Goal: Transaction & Acquisition: Purchase product/service

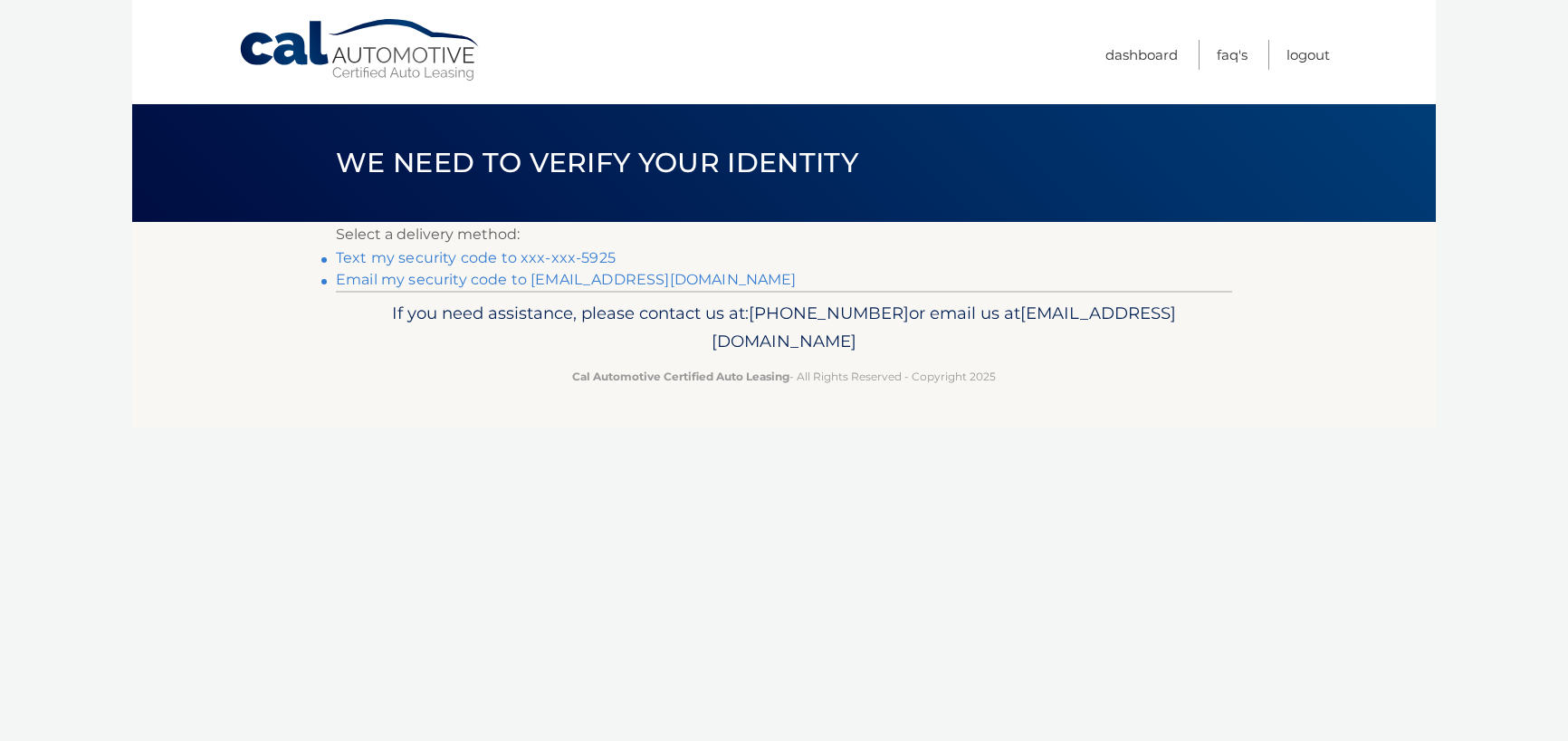
click at [454, 256] on link "Text my security code to xxx-xxx-5925" at bounding box center [476, 258] width 279 height 18
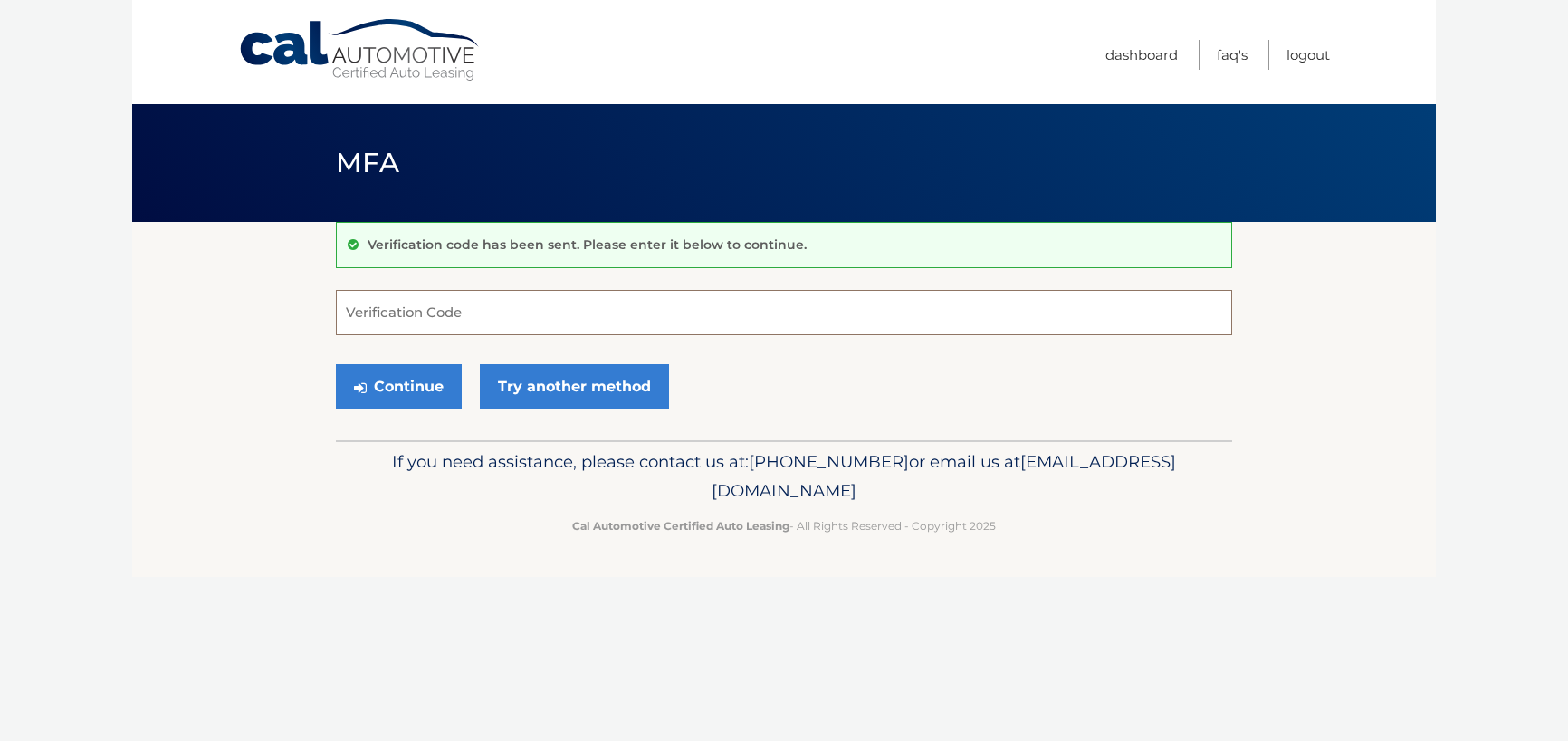
click at [435, 314] on input "Verification Code" at bounding box center [784, 313] width 896 height 45
type input "871323"
click at [369, 394] on button "Continue" at bounding box center [399, 386] width 126 height 45
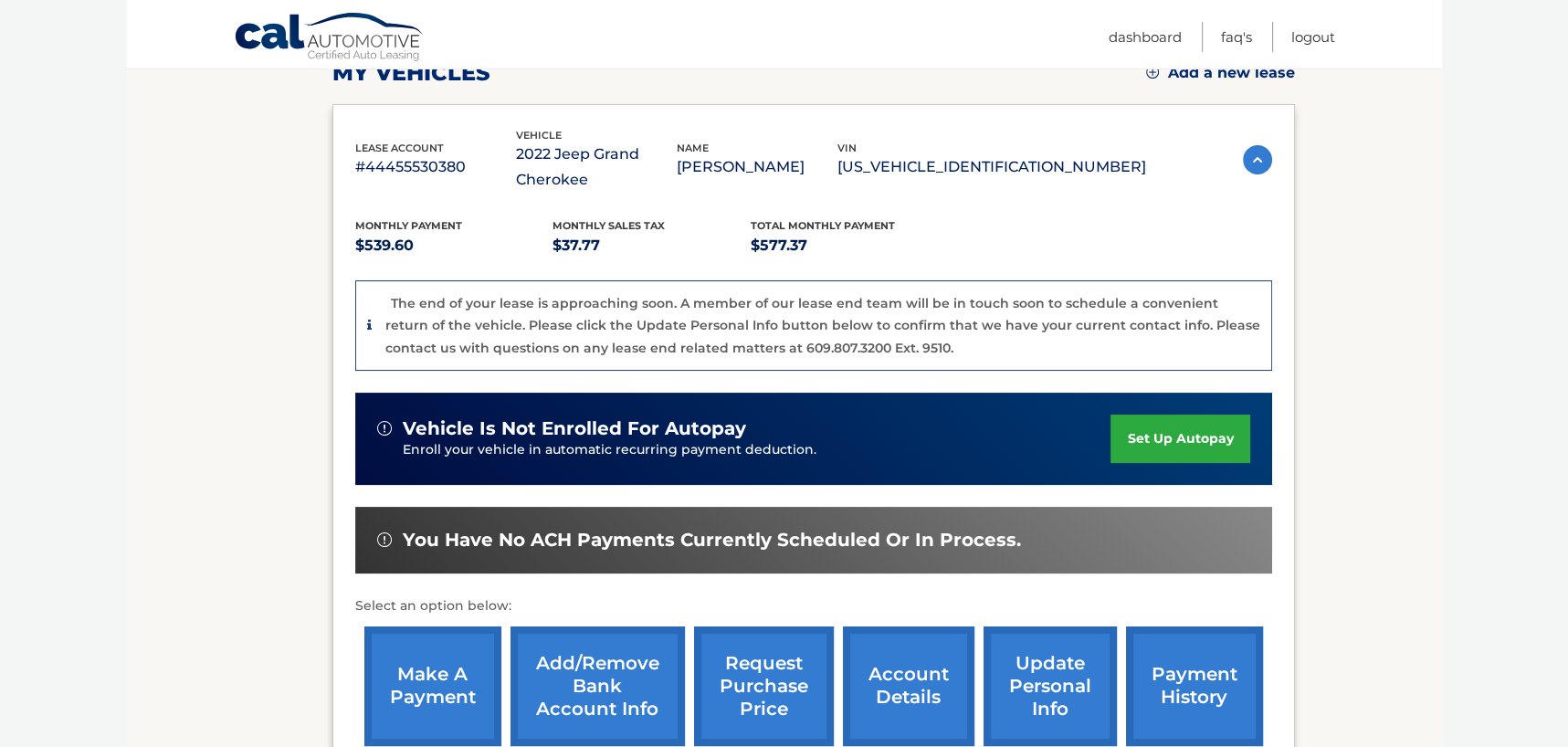
scroll to position [366, 0]
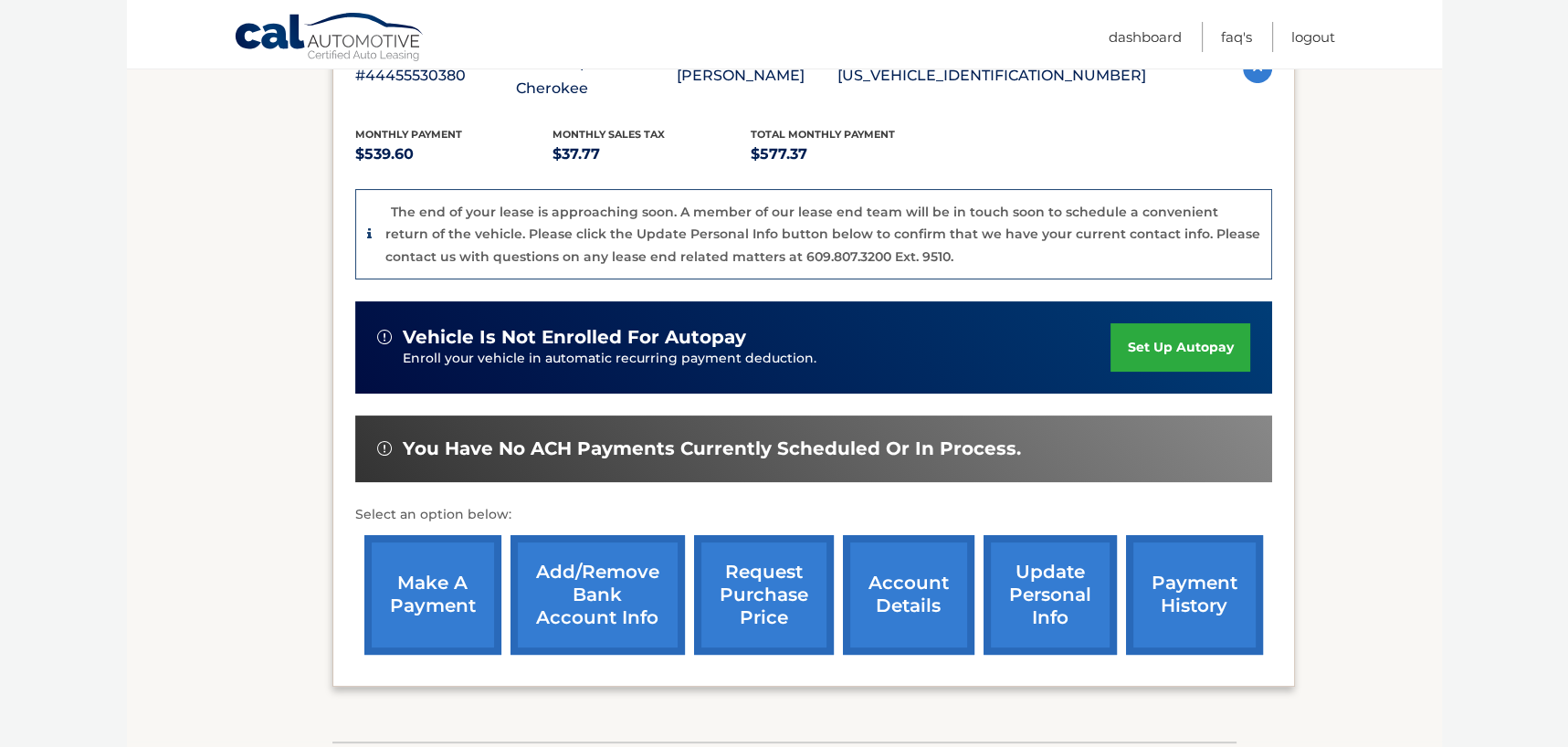
click at [417, 605] on link "make a payment" at bounding box center [433, 594] width 137 height 119
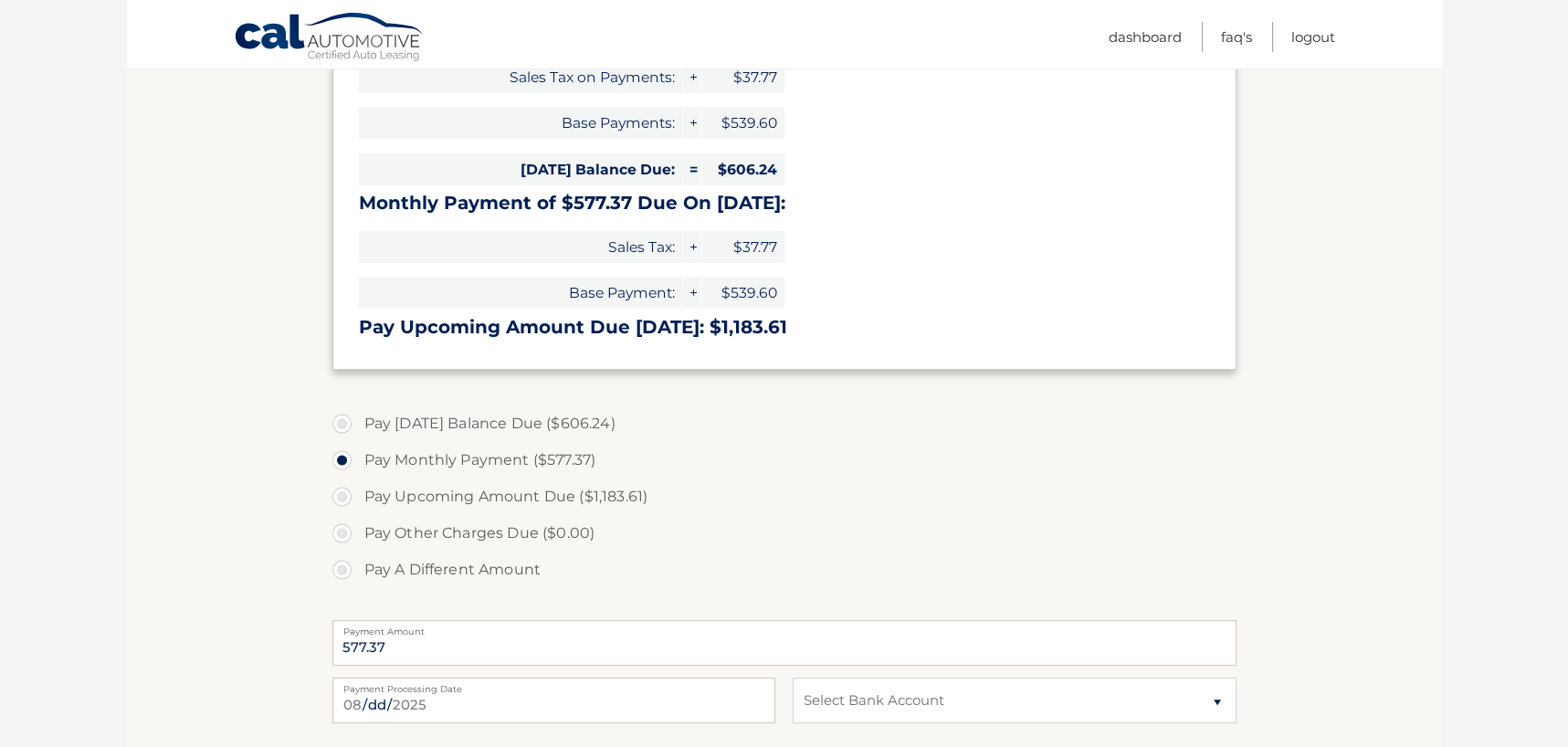
scroll to position [366, 0]
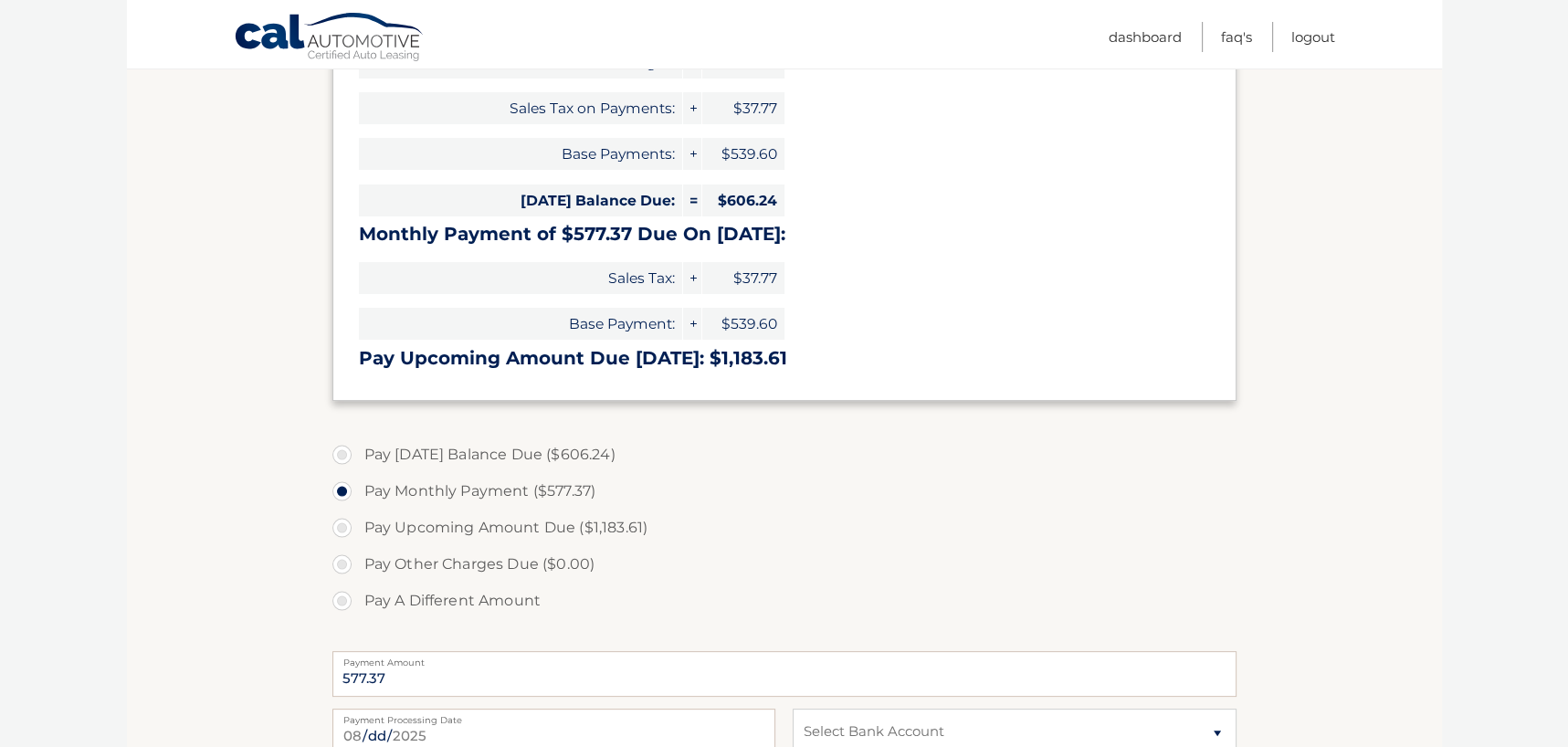
click at [341, 451] on label "Pay Today's Balance Due ($606.24)" at bounding box center [784, 454] width 904 height 36
click at [341, 451] on input "Pay Today's Balance Due ($606.24)" at bounding box center [349, 451] width 19 height 30
radio input "true"
type input "606.24"
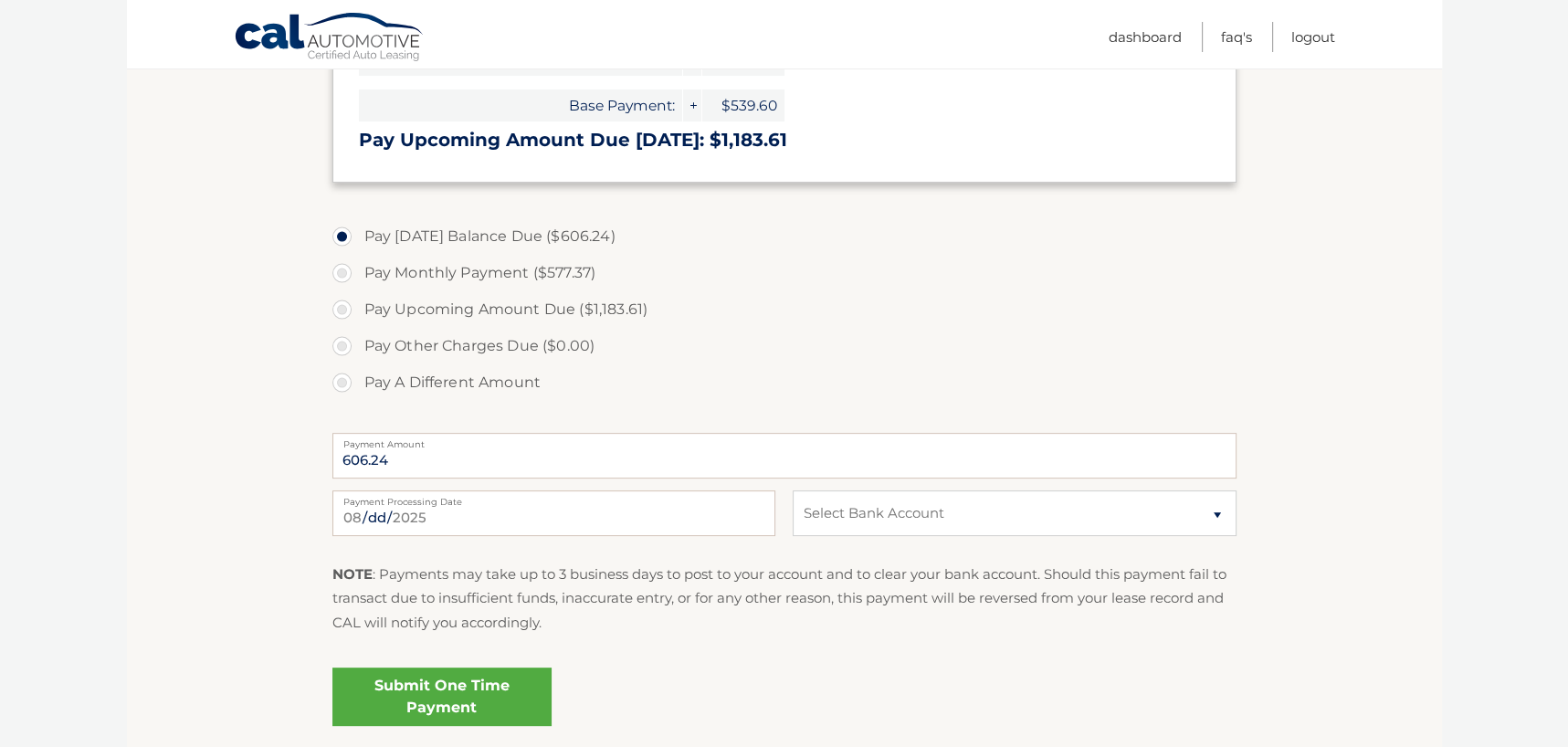
scroll to position [727, 0]
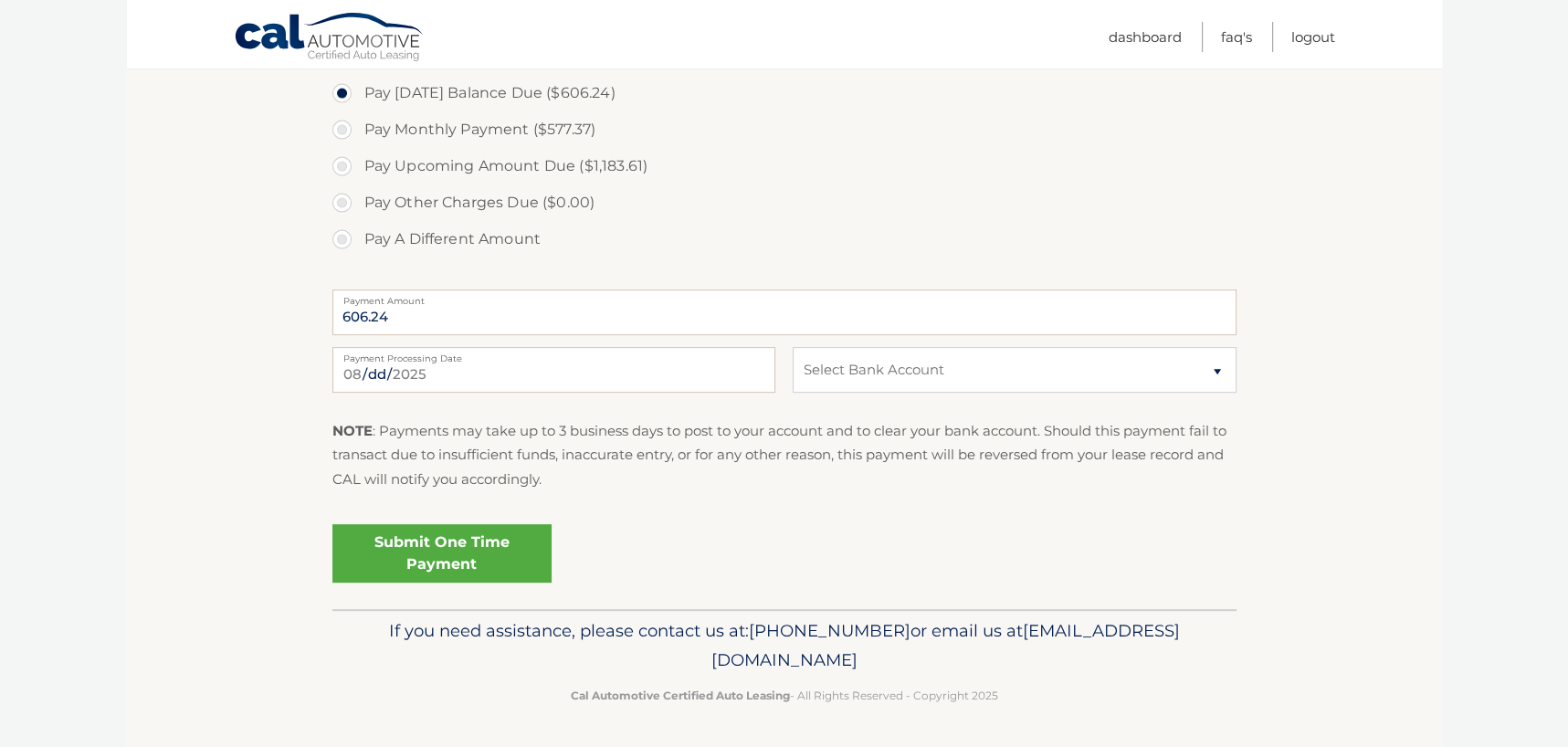
click at [454, 560] on link "Submit One Time Payment" at bounding box center [442, 553] width 219 height 58
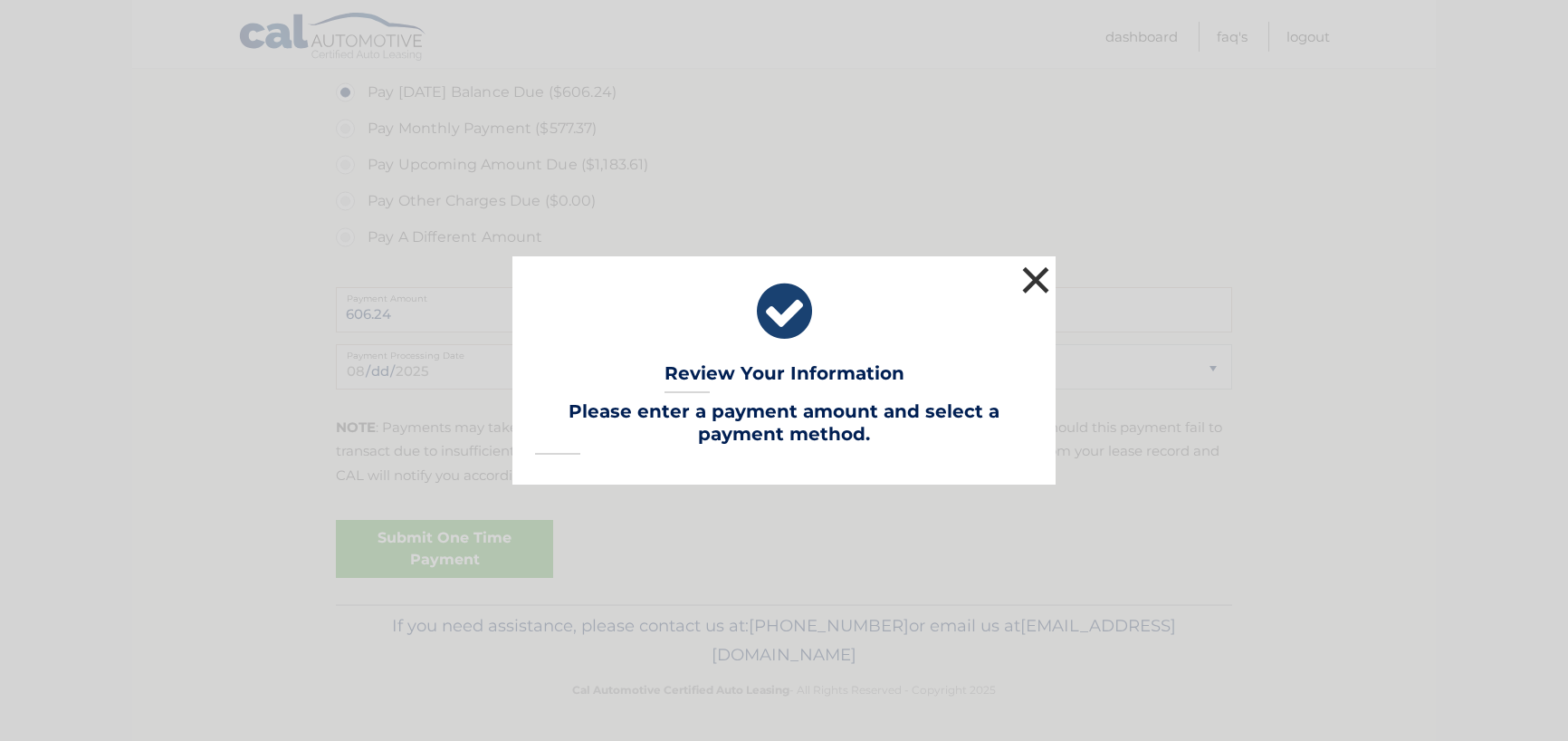
click at [1036, 282] on button "×" at bounding box center [1036, 280] width 36 height 36
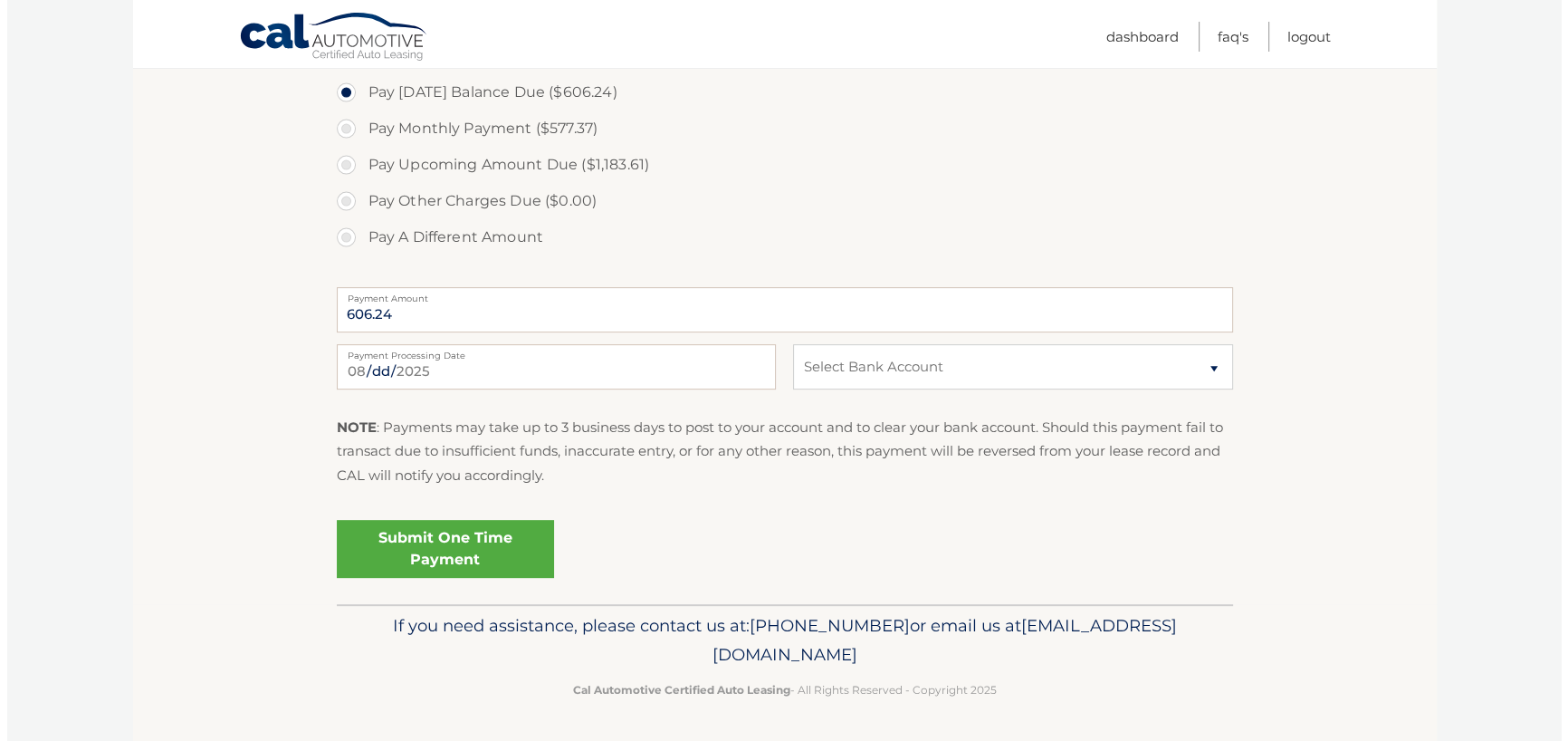
scroll to position [631, 0]
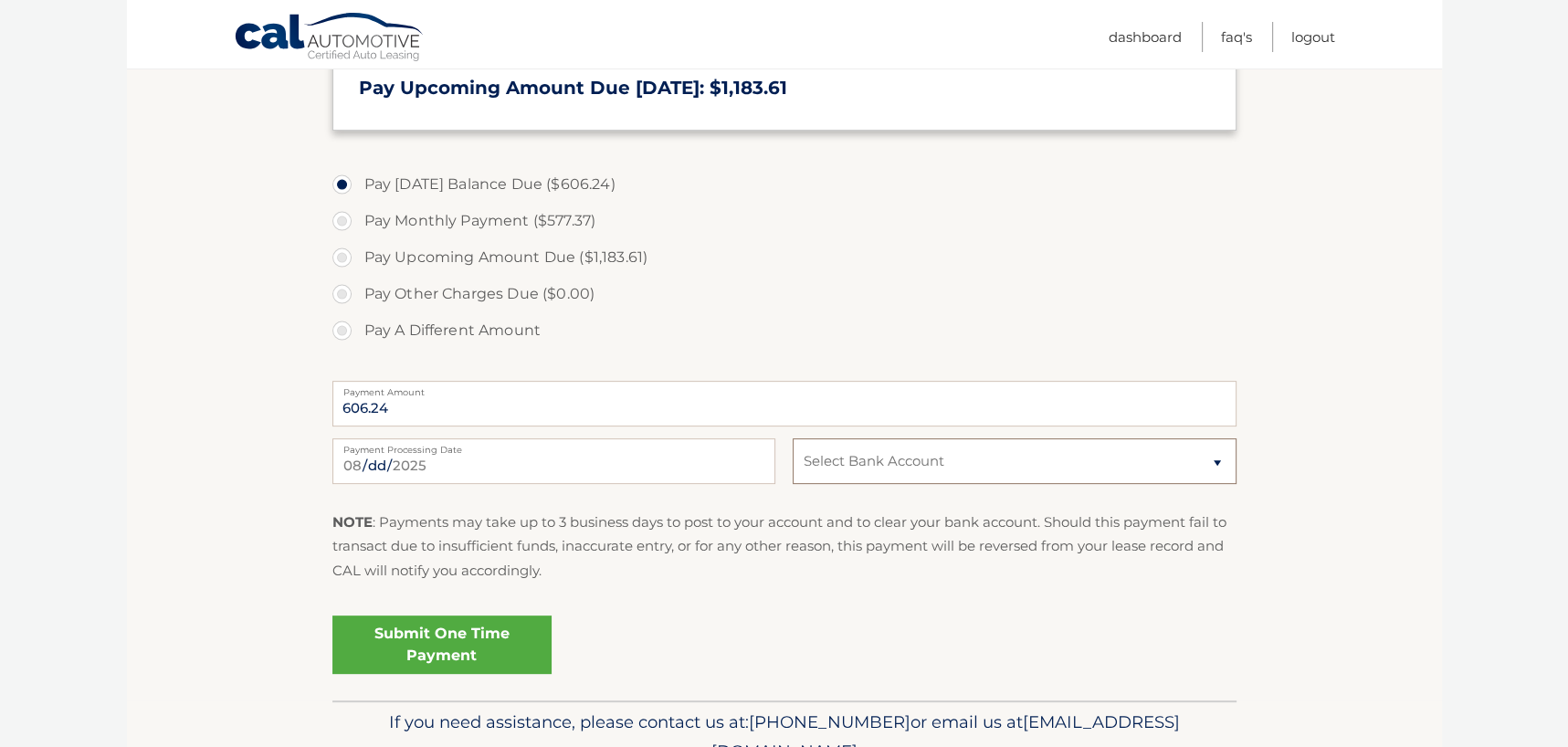
click at [1068, 445] on select "Select Bank Account Checking TRUIST BANK *****3101 Checking TRUIST BANK *****54…" at bounding box center [1013, 461] width 443 height 45
select select "NDRiNzQ4MGMtMjNhYS00NzQ3LWJjOTItNTlmYTY4MzRiODZj"
click at [792, 439] on select "Select Bank Account Checking TRUIST BANK *****3101 Checking TRUIST BANK *****54…" at bounding box center [1013, 461] width 443 height 45
click at [466, 649] on link "Submit One Time Payment" at bounding box center [442, 645] width 219 height 58
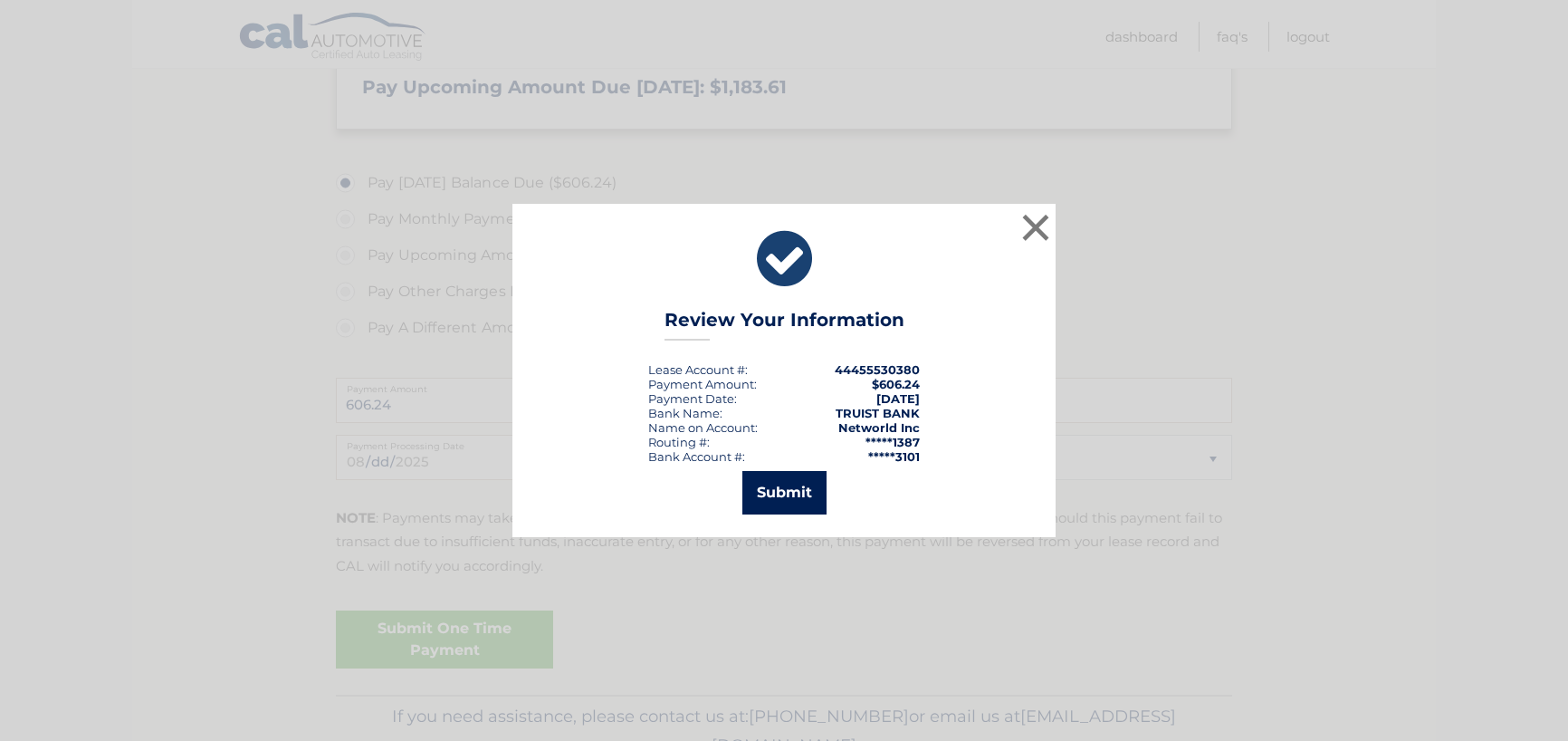
click at [771, 490] on button "Submit" at bounding box center [784, 493] width 84 height 43
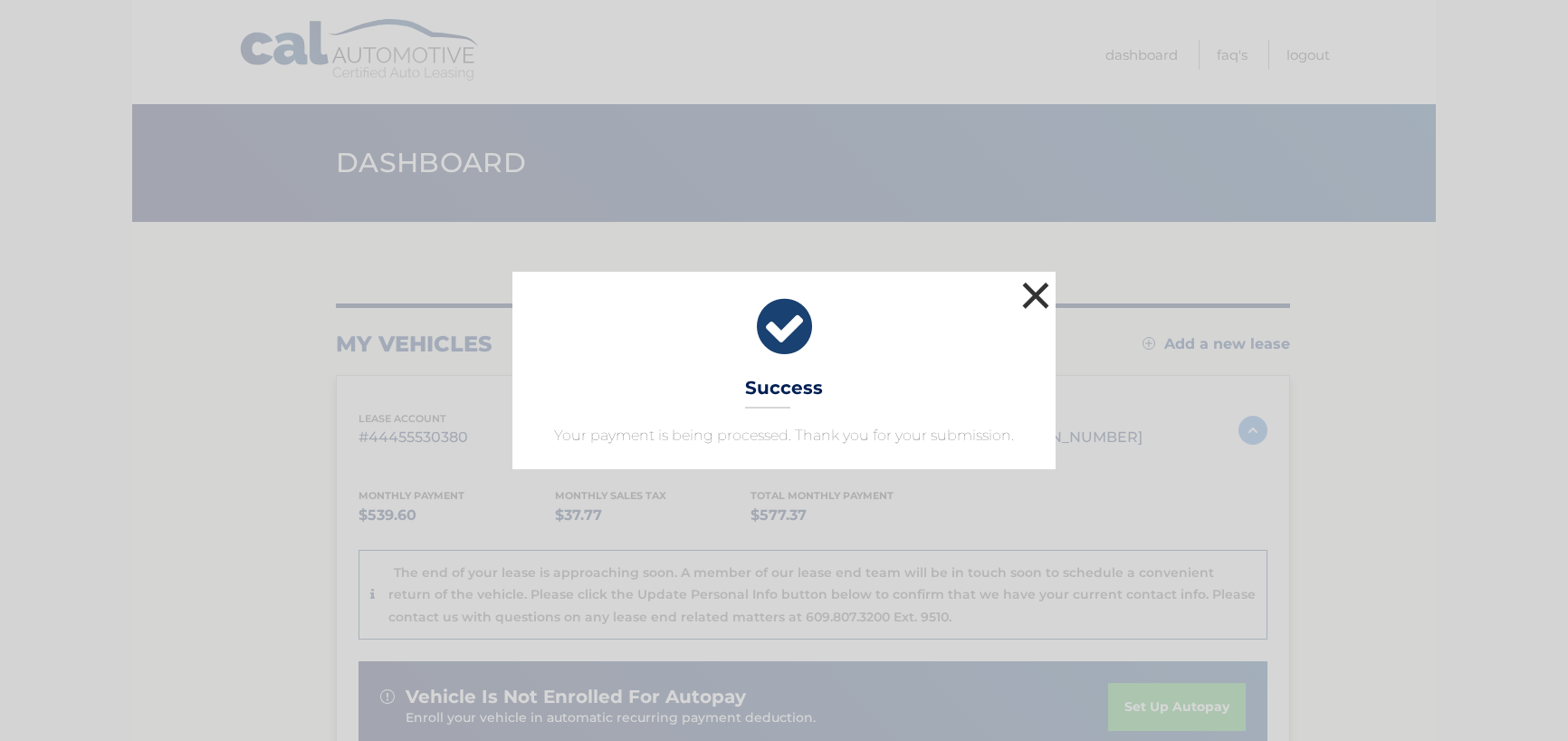
click at [1035, 296] on button "×" at bounding box center [1036, 295] width 36 height 36
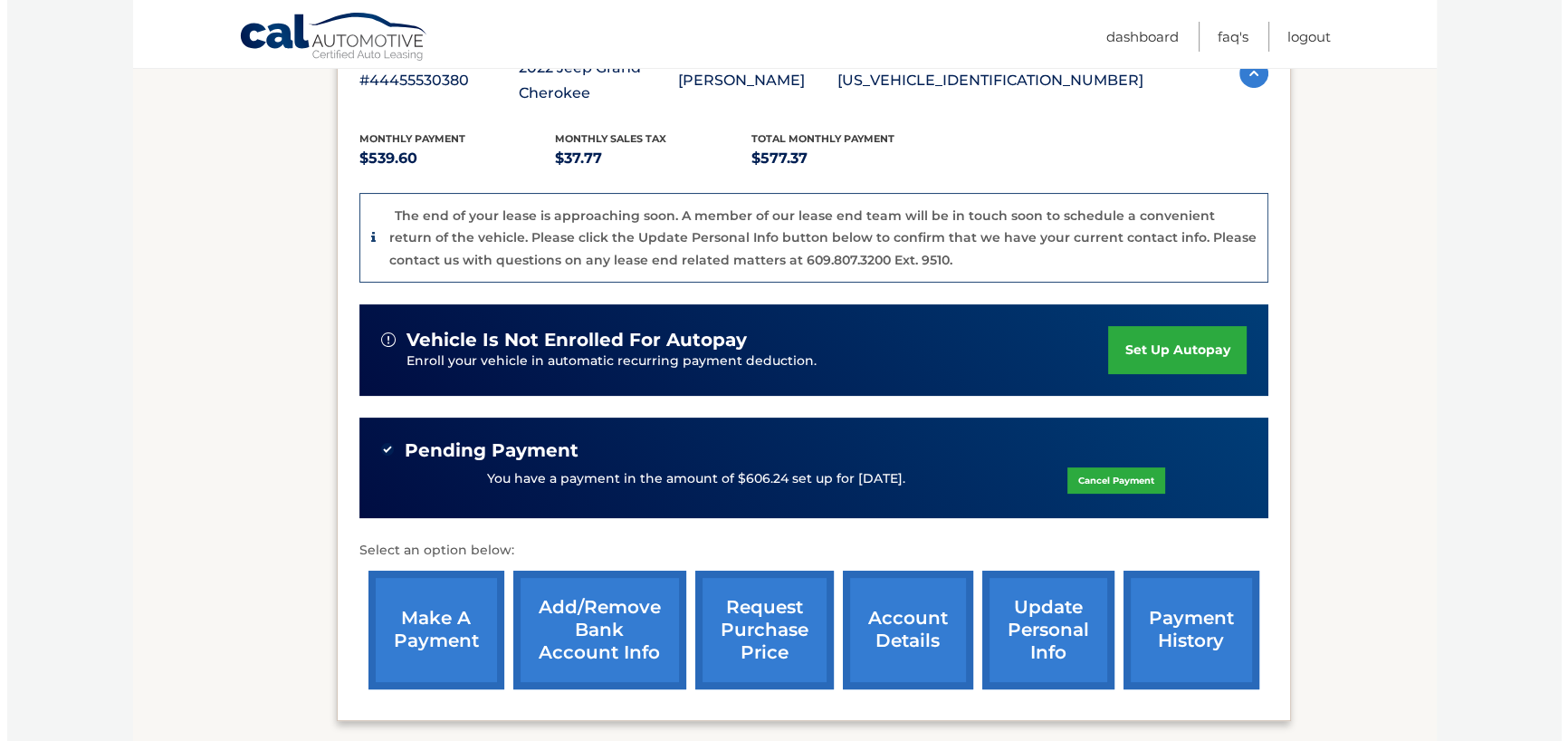
scroll to position [453, 0]
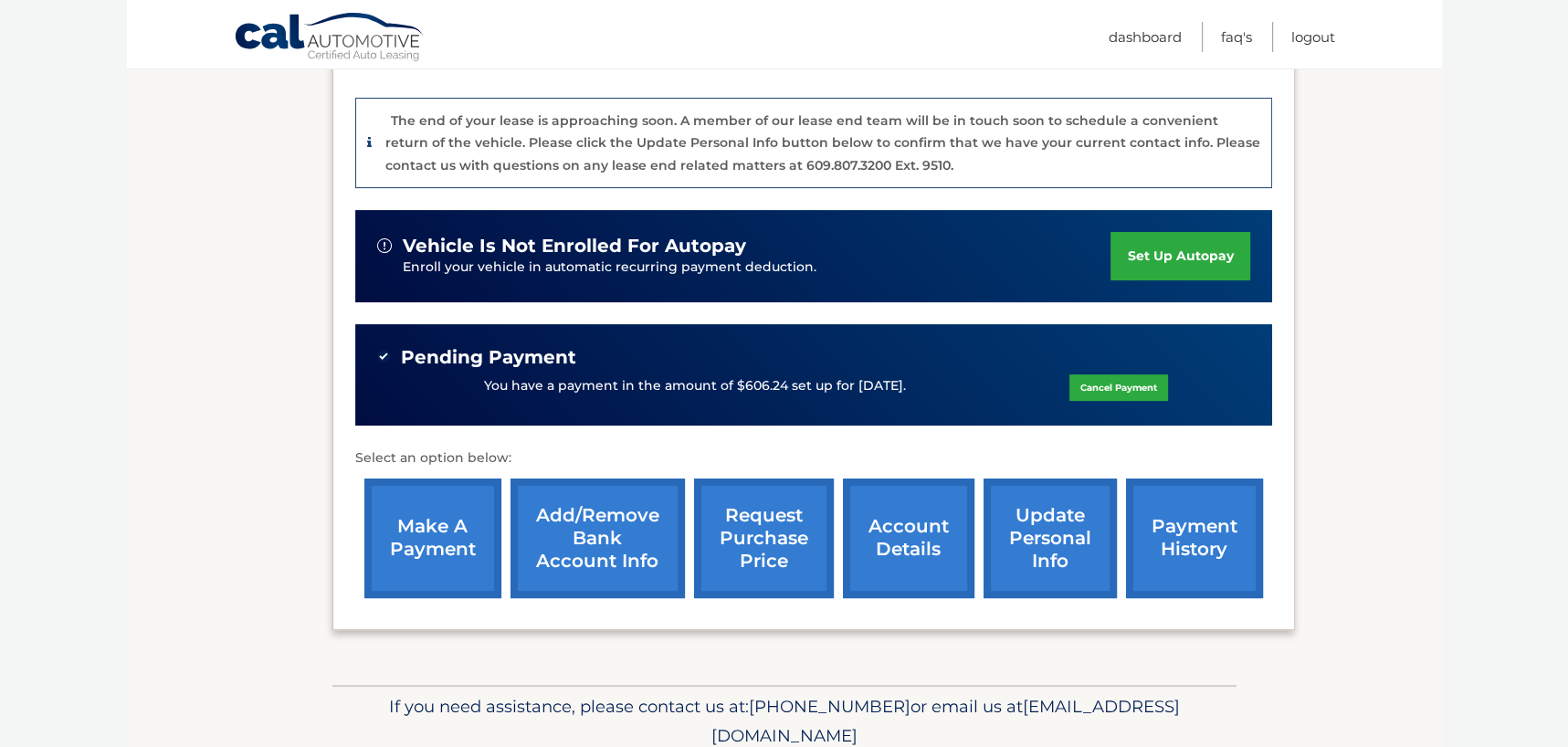
click at [749, 515] on link "request purchase price" at bounding box center [764, 538] width 140 height 119
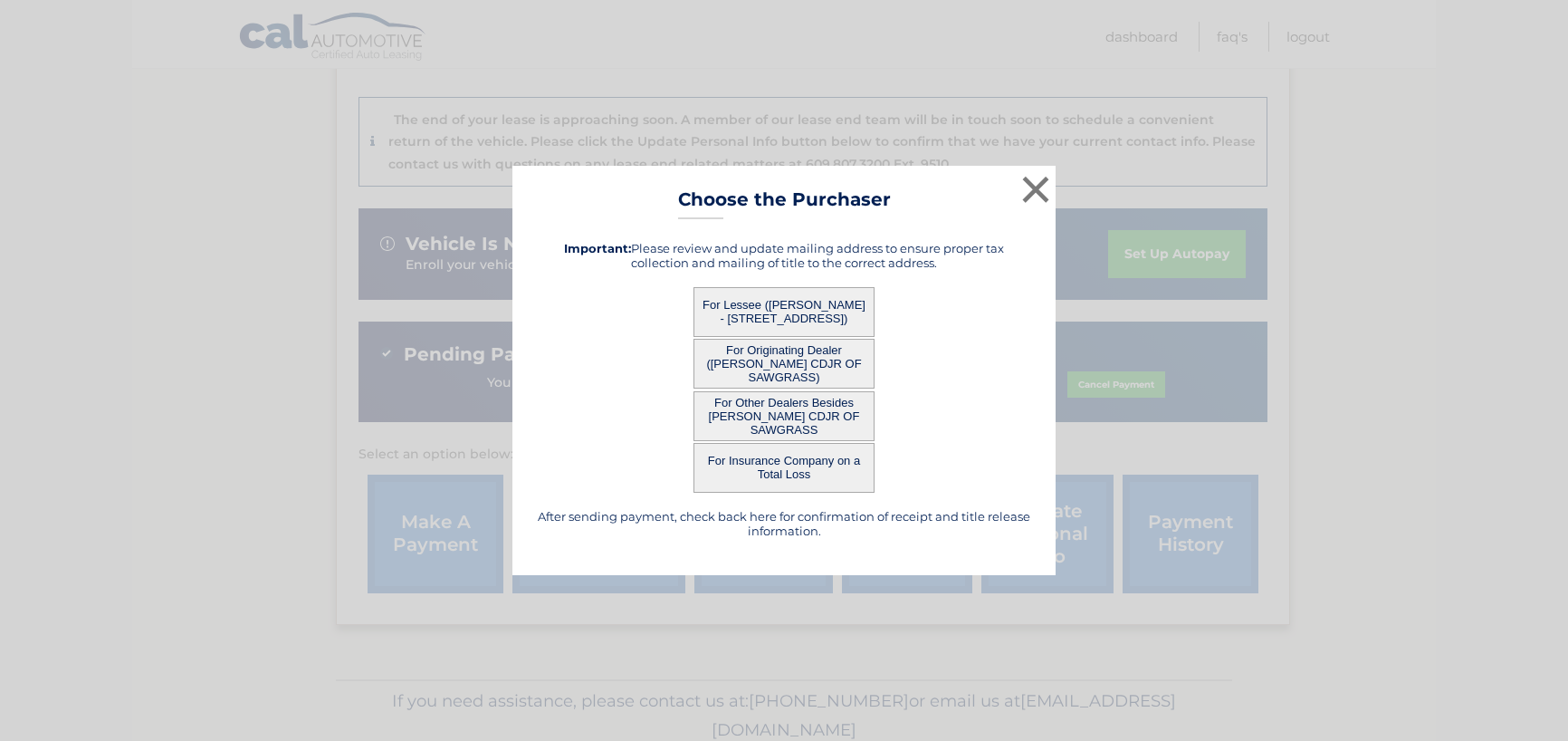
click at [774, 315] on button "For Lessee ([PERSON_NAME] - [STREET_ADDRESS])" at bounding box center [784, 312] width 181 height 50
click at [773, 315] on button "For Lessee ([PERSON_NAME] - [STREET_ADDRESS])" at bounding box center [784, 312] width 181 height 50
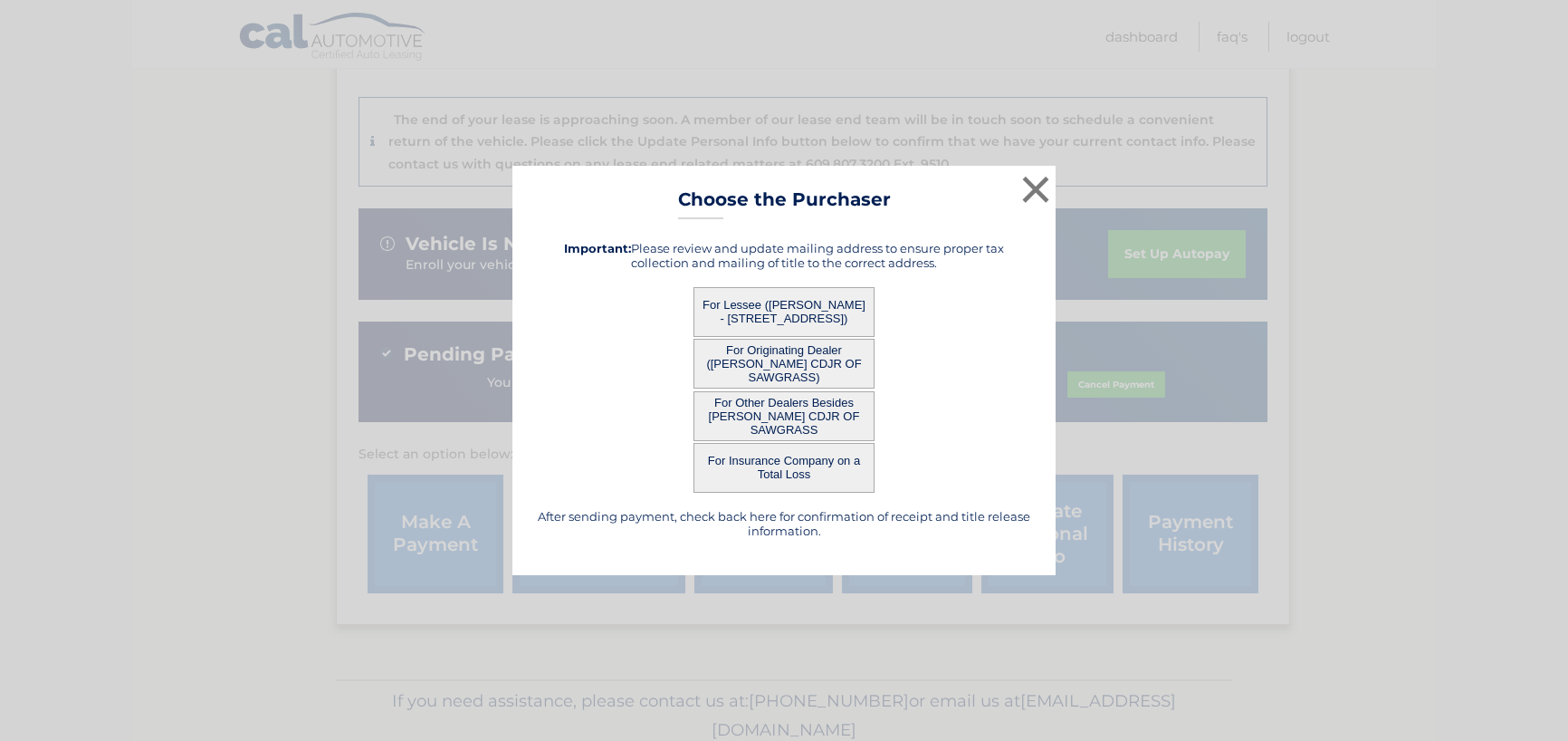
click at [773, 315] on button "For Lessee ([PERSON_NAME] - [STREET_ADDRESS])" at bounding box center [784, 312] width 181 height 50
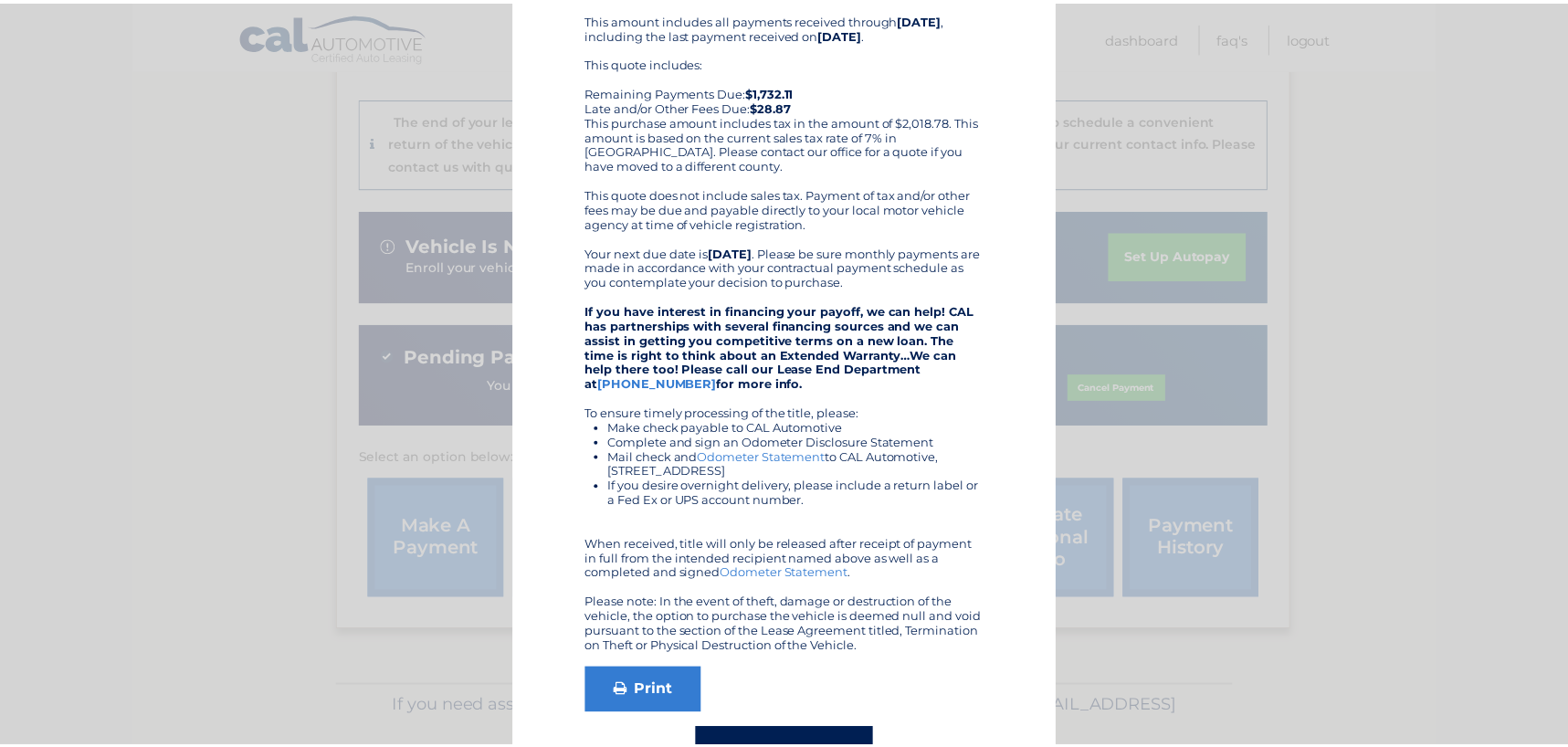
scroll to position [0, 0]
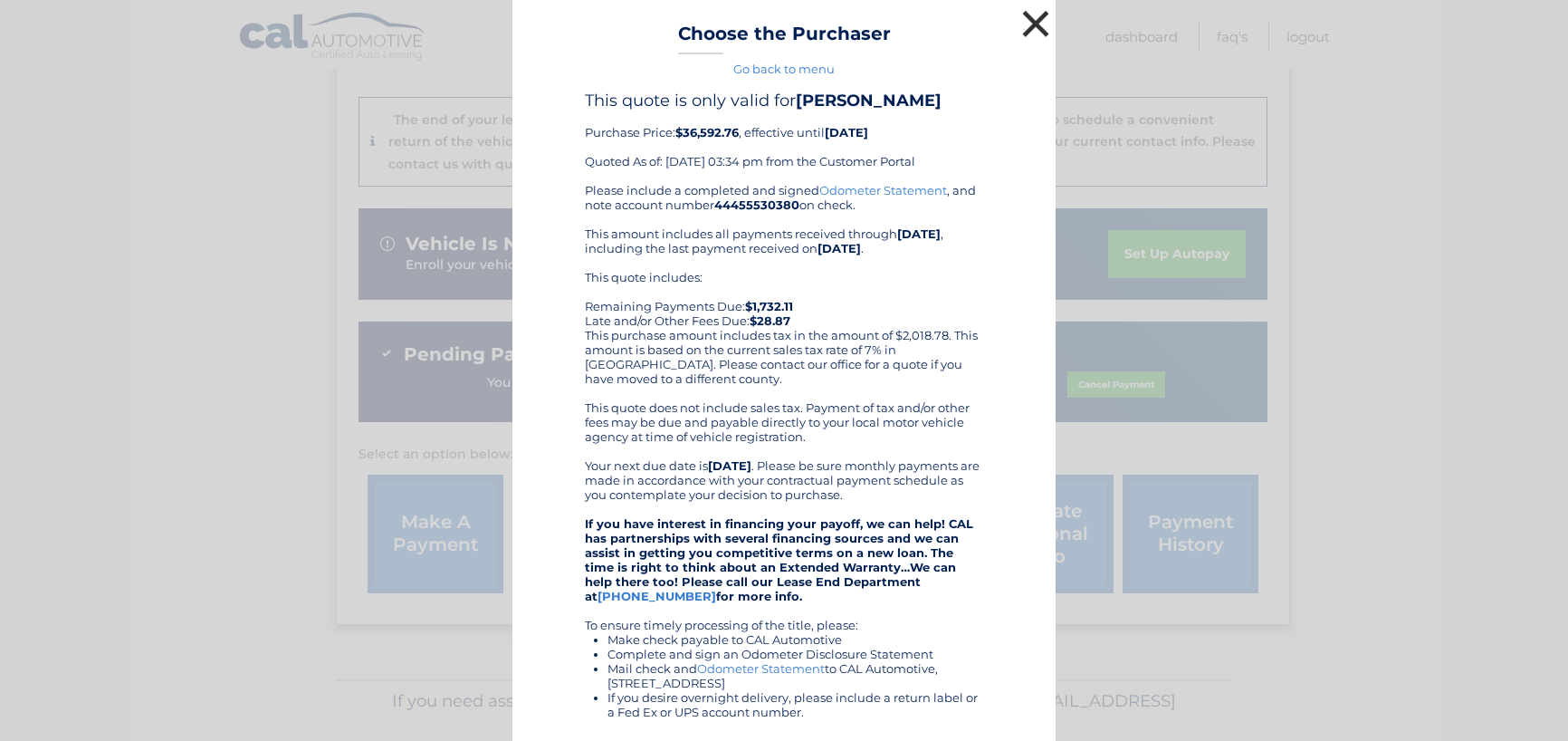
click at [1030, 27] on button "×" at bounding box center [1036, 23] width 36 height 36
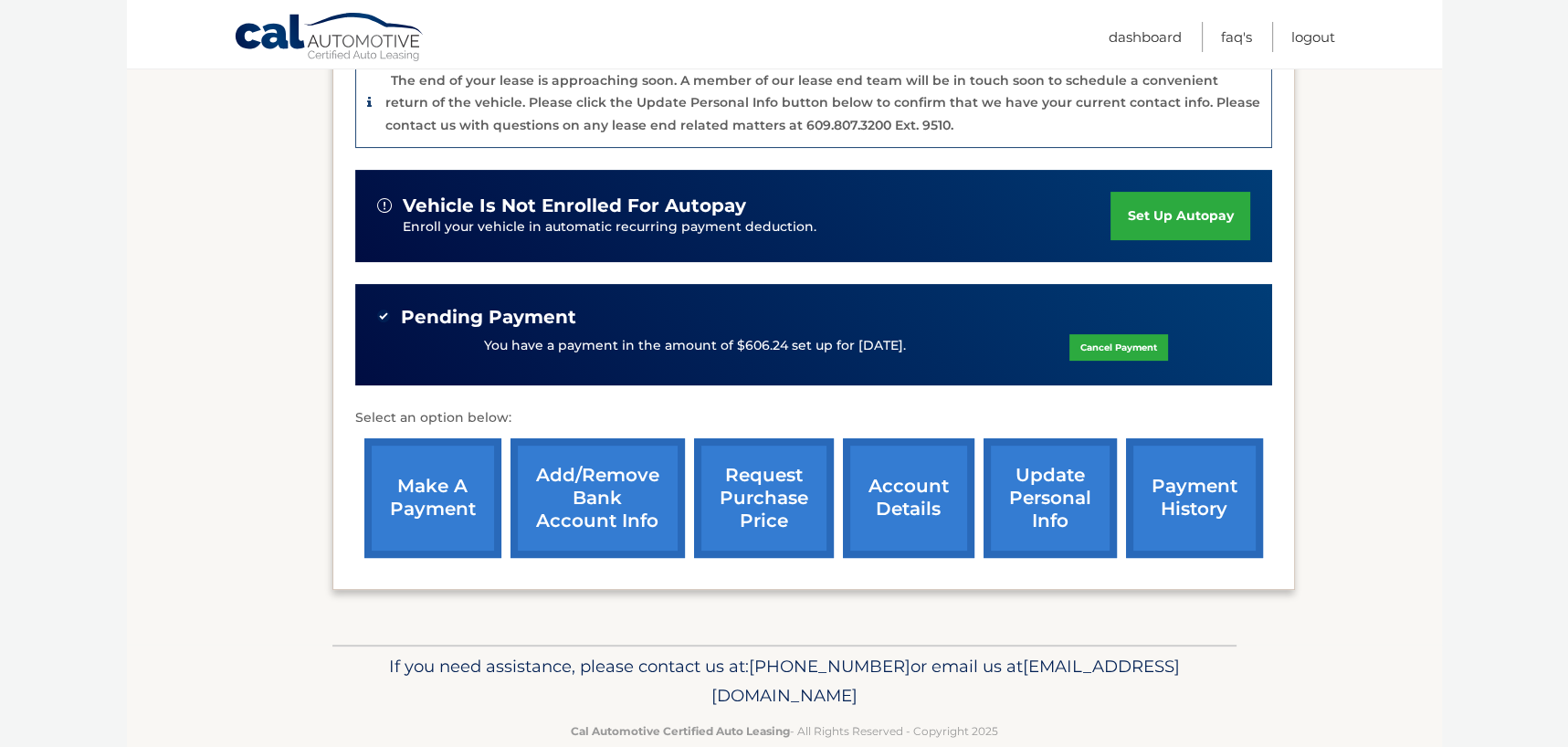
scroll to position [529, 0]
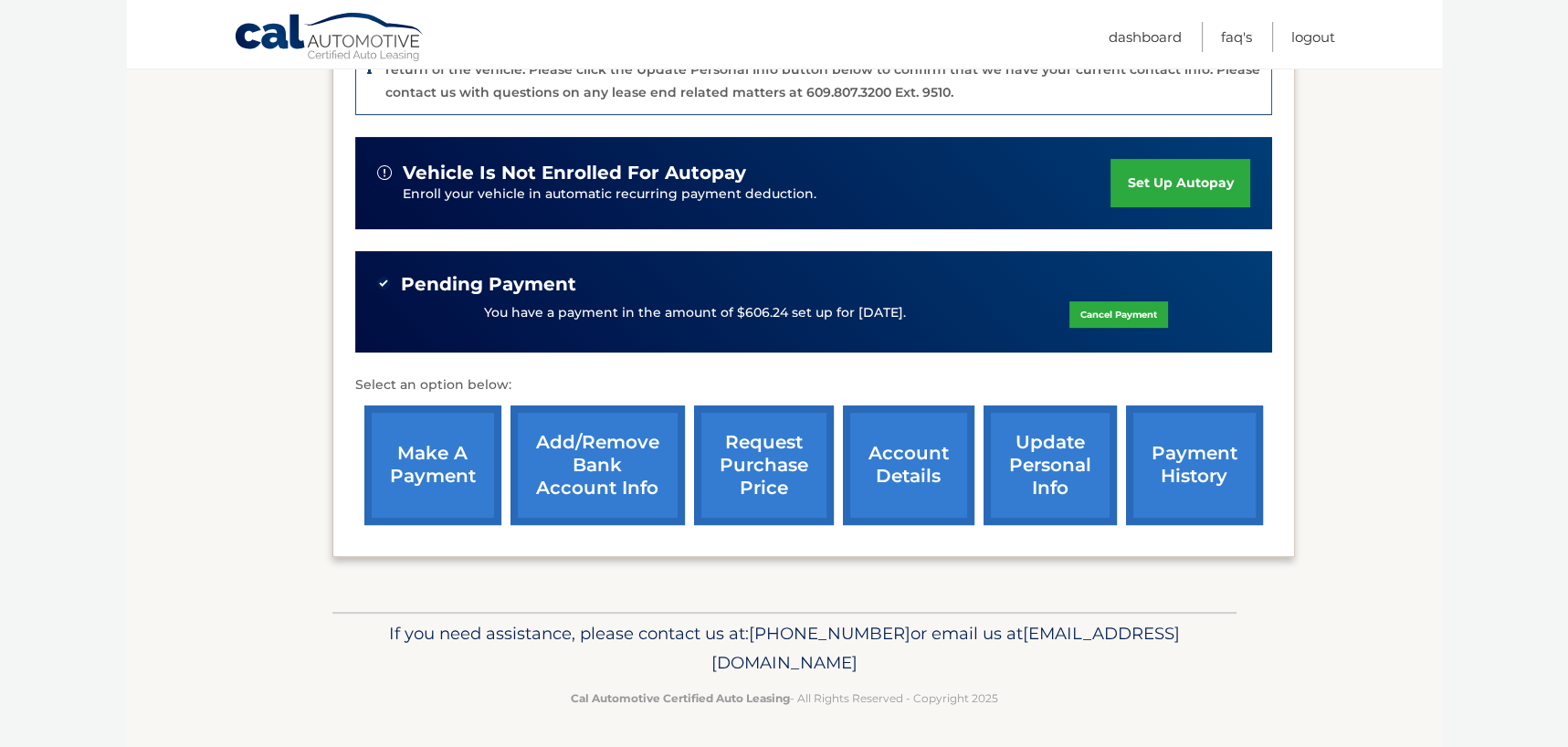
click at [765, 468] on link "request purchase price" at bounding box center [764, 464] width 140 height 119
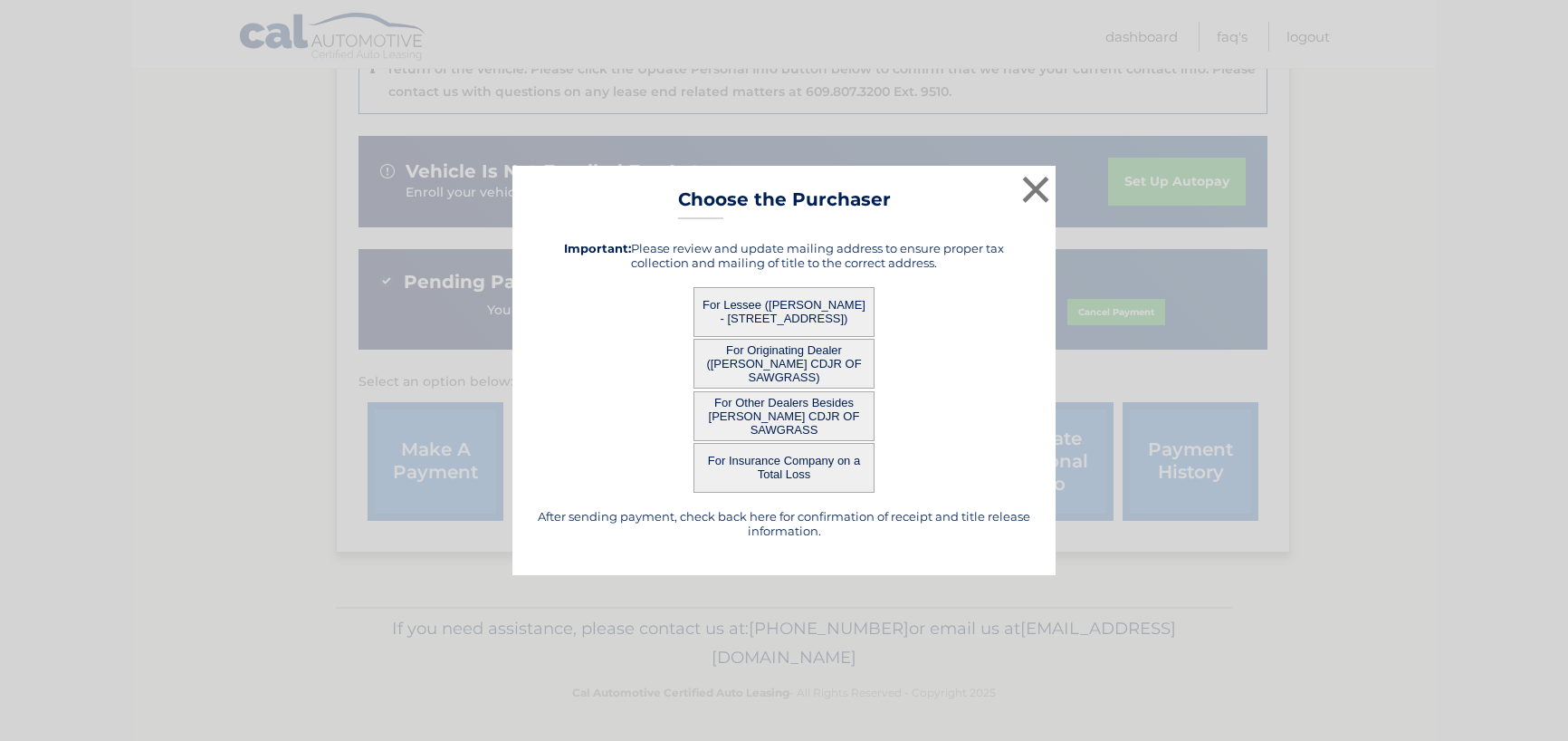
click at [761, 315] on button "For Lessee ([PERSON_NAME] - [STREET_ADDRESS])" at bounding box center [784, 312] width 181 height 50
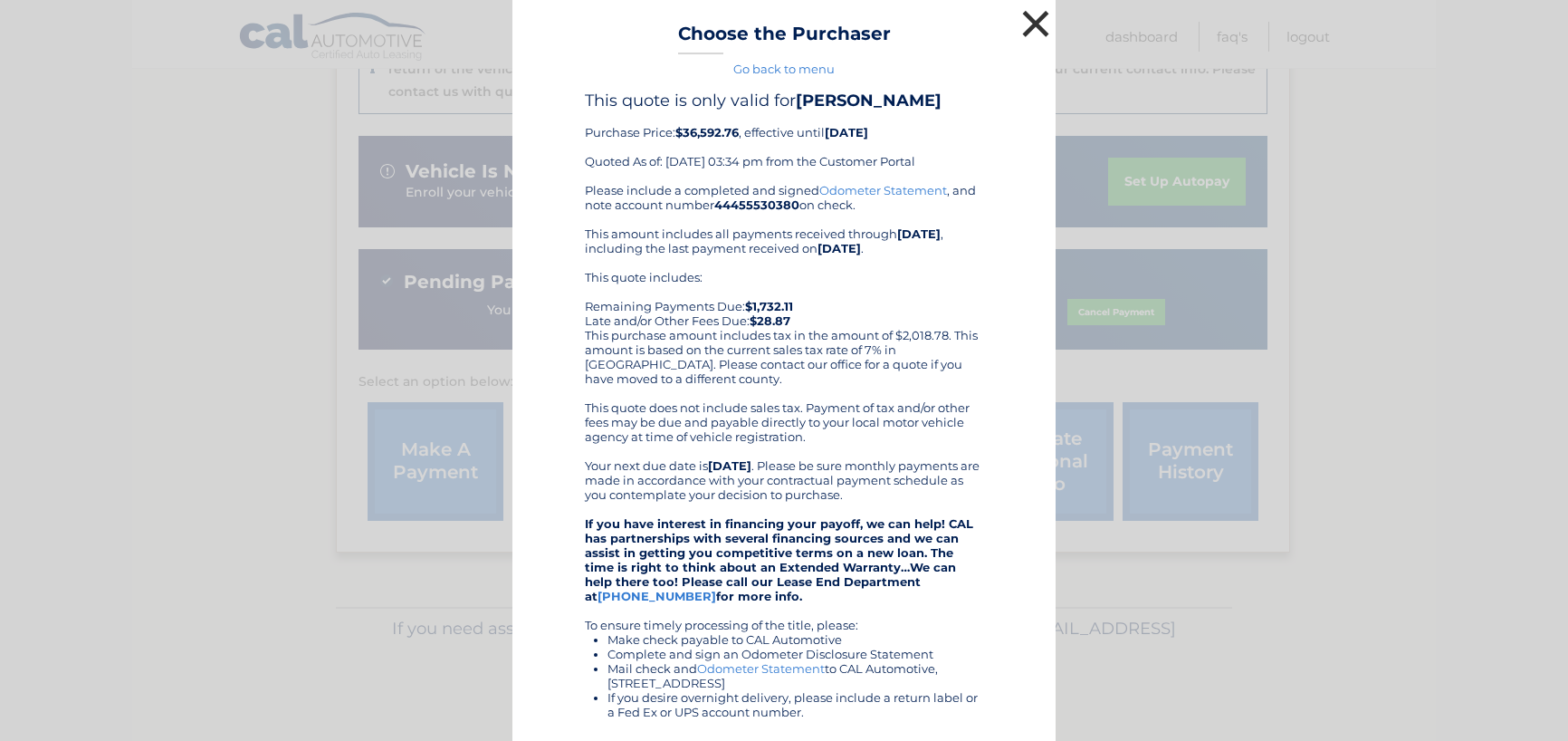
click at [1018, 24] on button "×" at bounding box center [1036, 23] width 36 height 36
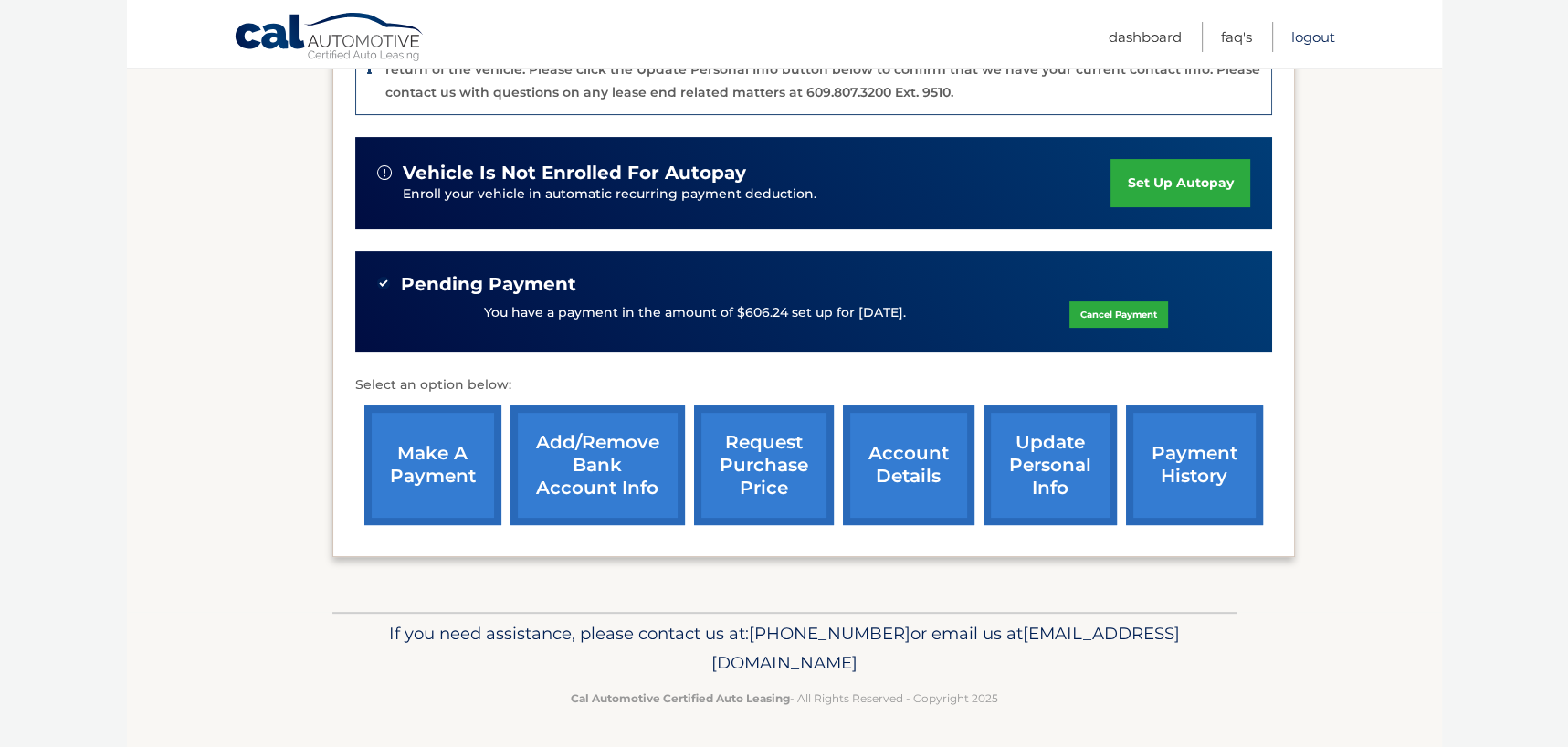
click at [1304, 40] on link "Logout" at bounding box center [1313, 36] width 43 height 31
